Goal: Task Accomplishment & Management: Manage account settings

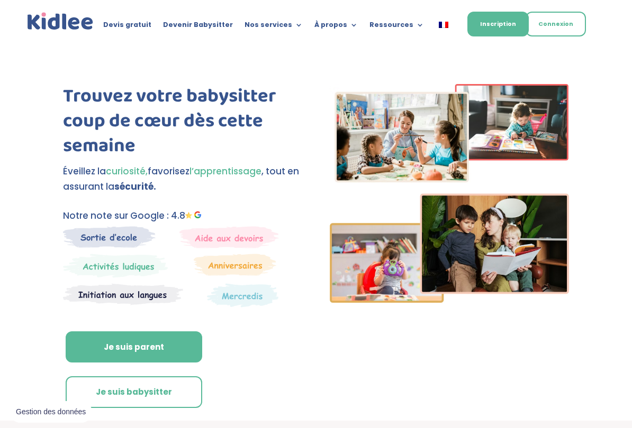
scroll to position [57, 0]
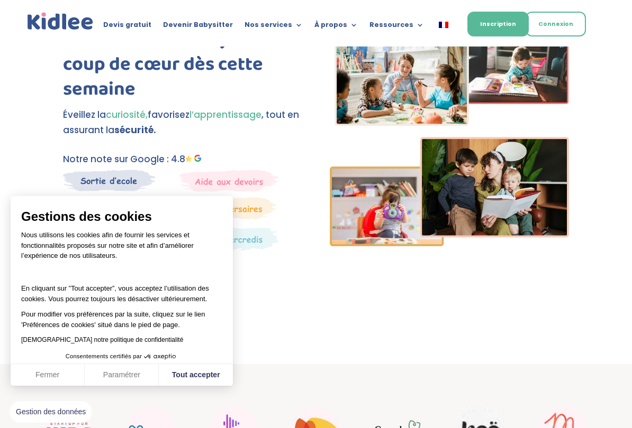
click at [552, 30] on link "Connexion" at bounding box center [555, 24] width 60 height 25
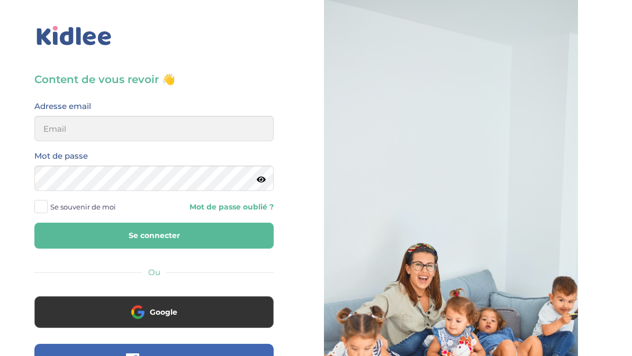
click at [90, 325] on button "Google" at bounding box center [153, 312] width 239 height 32
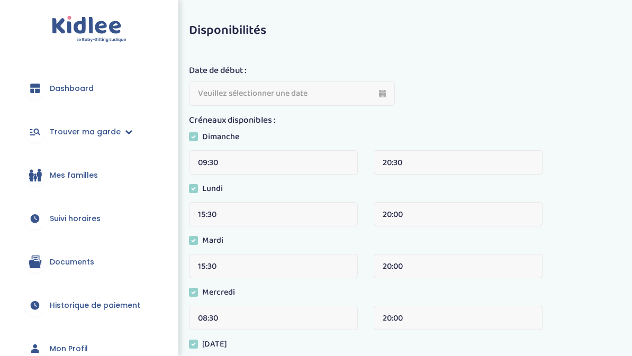
click at [57, 226] on link "Suivi horaires" at bounding box center [89, 218] width 147 height 38
click at [47, 219] on link "Suivi horaires" at bounding box center [89, 218] width 147 height 38
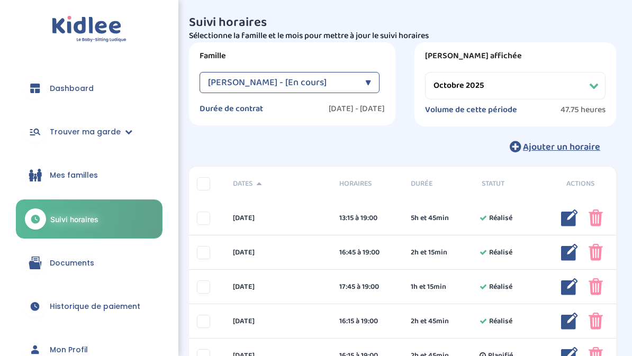
select select "octobre 2025"
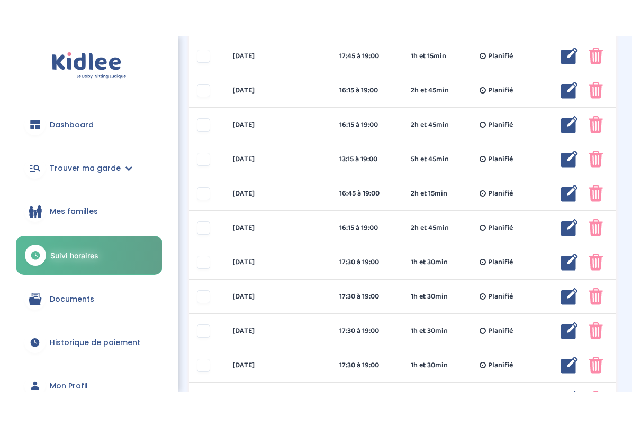
scroll to position [424, 0]
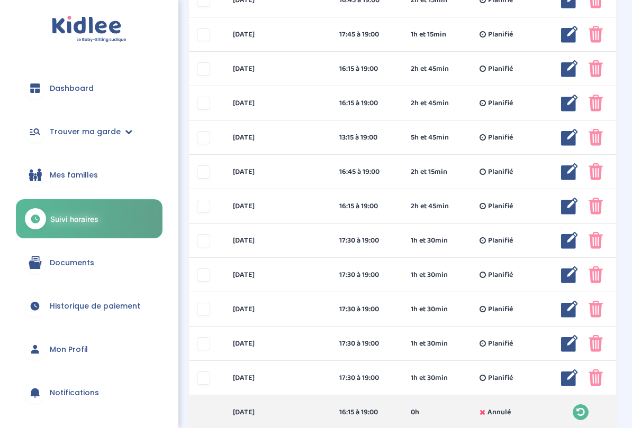
click at [394, 259] on div "[DATE] 17:30 à 19:00 1h et 30min Planifié 1h et 30min Planifié ... Modifier Sup…" at bounding box center [402, 275] width 427 height 34
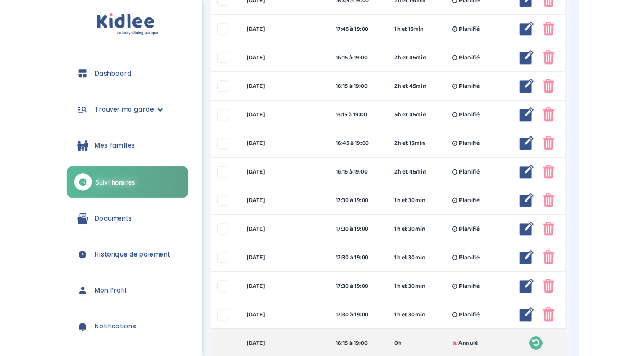
scroll to position [0, 0]
